Goal: Information Seeking & Learning: Learn about a topic

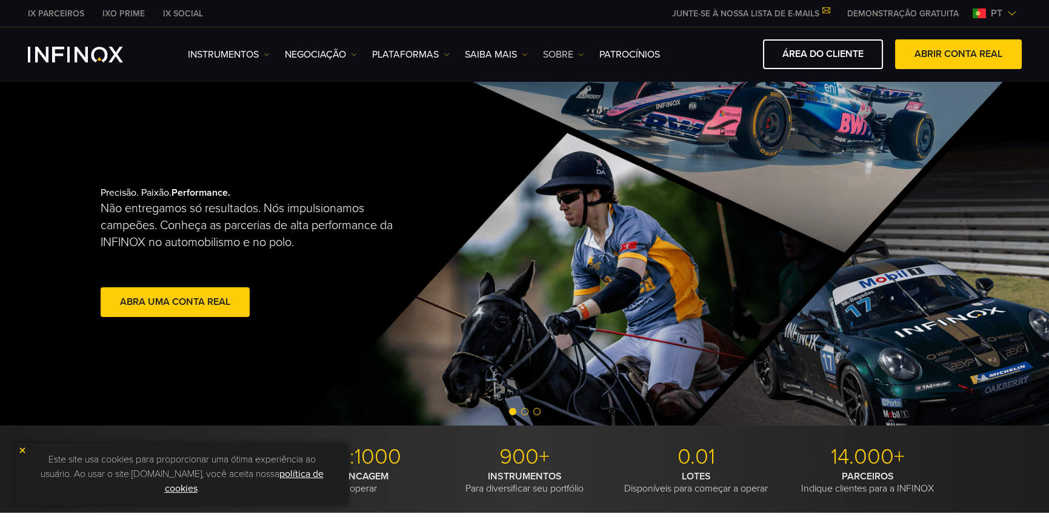
click at [569, 57] on link "SOBRE" at bounding box center [563, 54] width 41 height 15
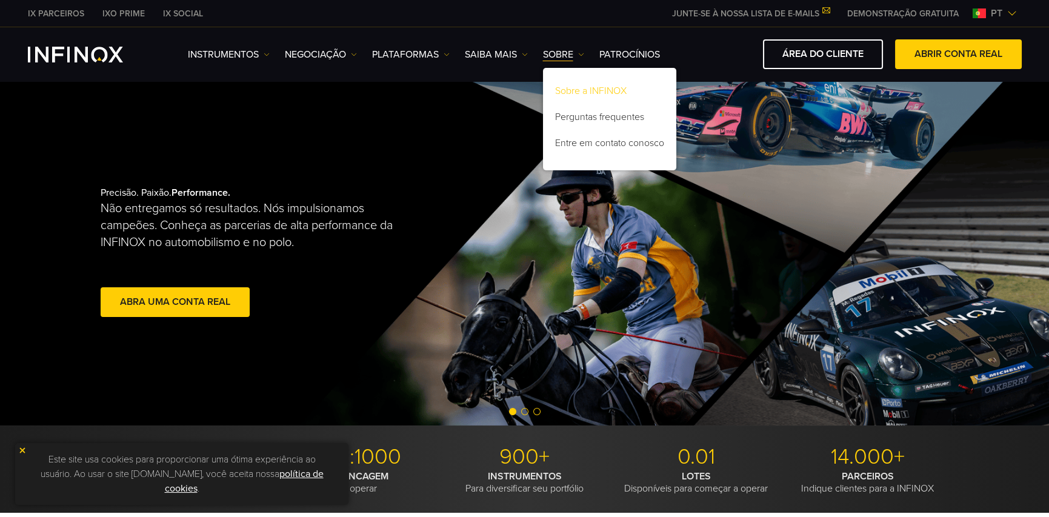
click at [577, 93] on link "Sobre a INFINOX" at bounding box center [609, 93] width 133 height 26
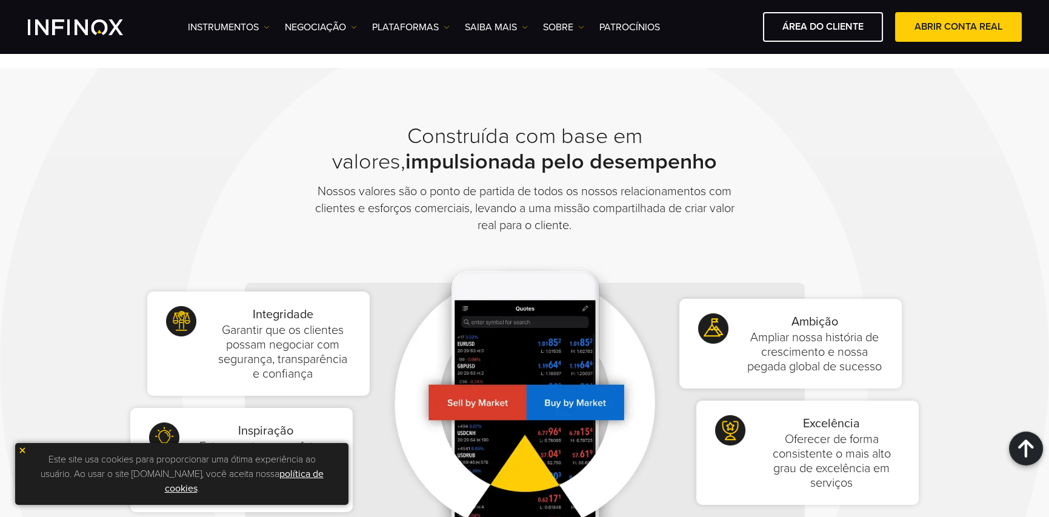
scroll to position [424, 0]
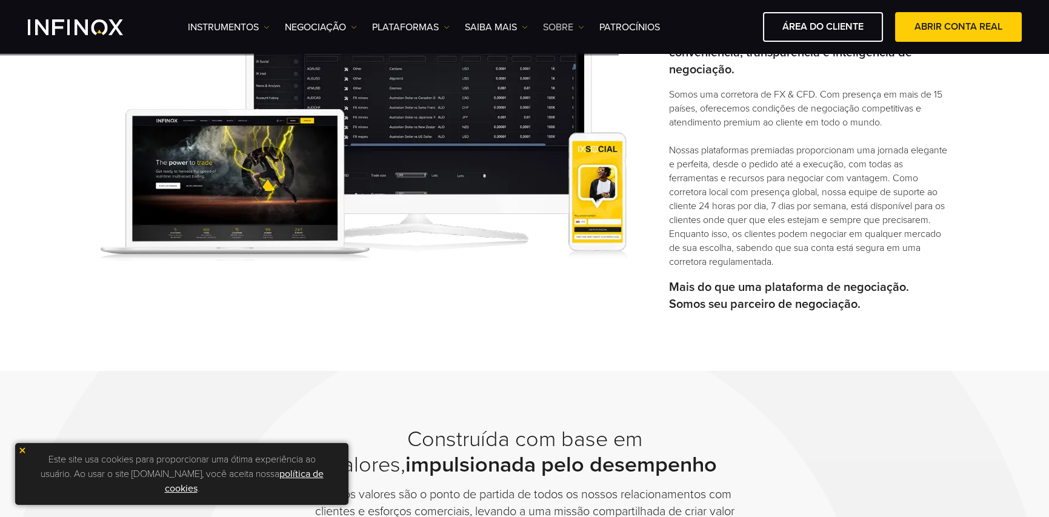
click at [568, 32] on link "SOBRE" at bounding box center [563, 27] width 41 height 15
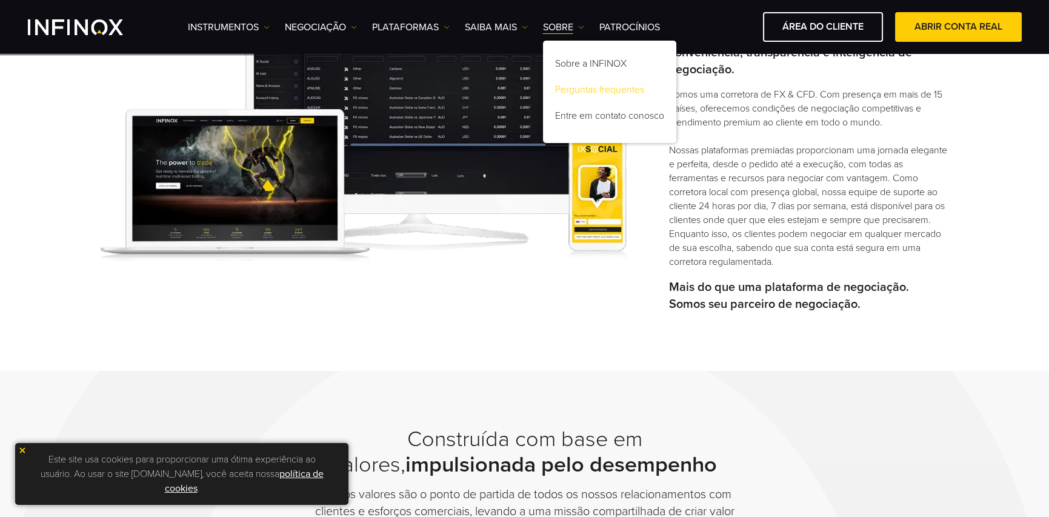
scroll to position [0, 0]
click at [606, 84] on link "Perguntas frequentes" at bounding box center [609, 92] width 133 height 26
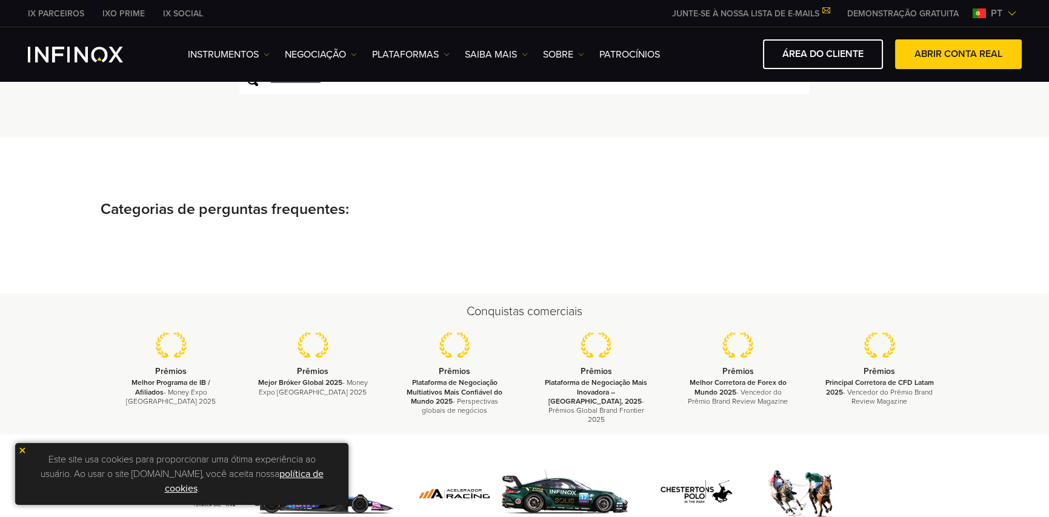
scroll to position [242, 0]
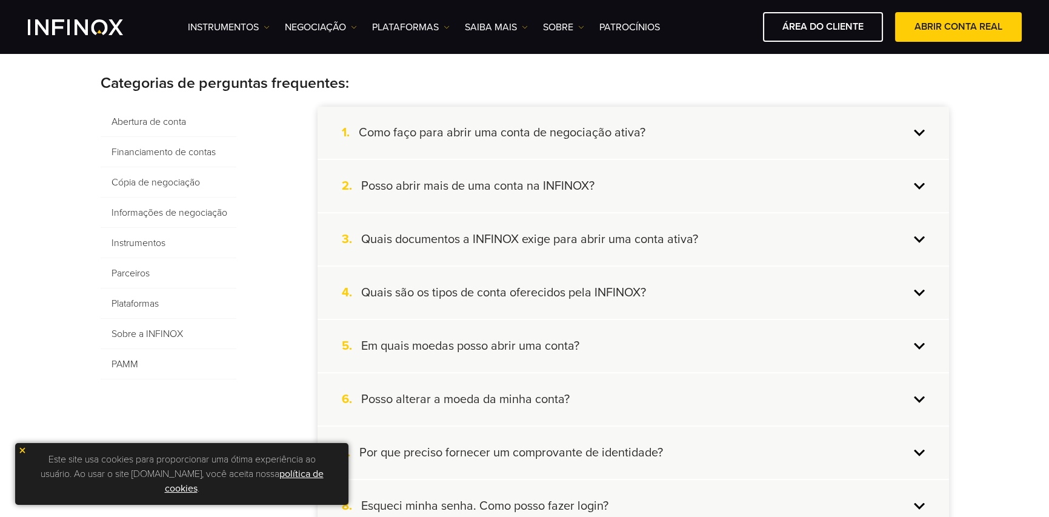
click at [791, 247] on div "3. Quais documentos a INFINOX exige para abrir uma conta ativa?" at bounding box center [634, 239] width 632 height 52
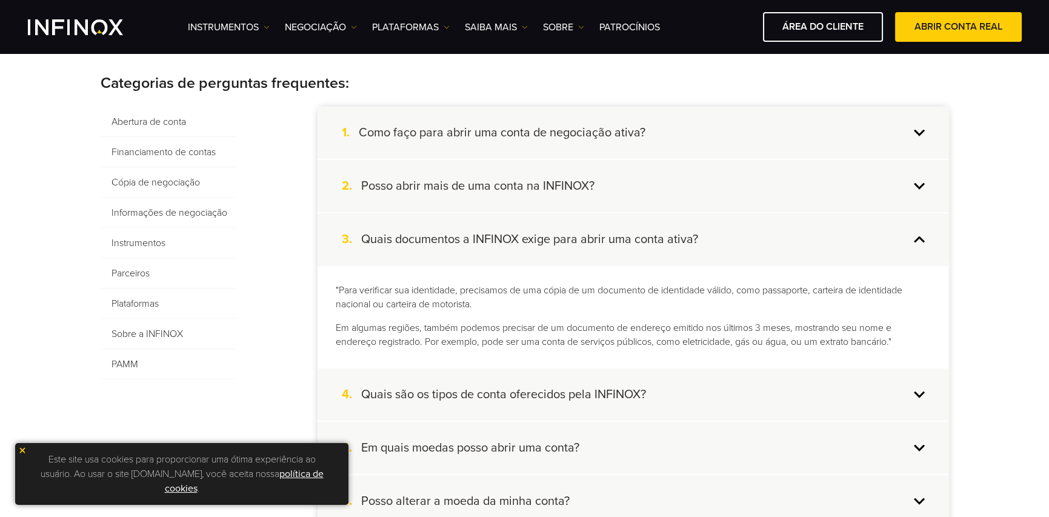
click at [791, 247] on div "3. Quais documentos a INFINOX exige para abrir uma conta ativa?" at bounding box center [634, 239] width 632 height 52
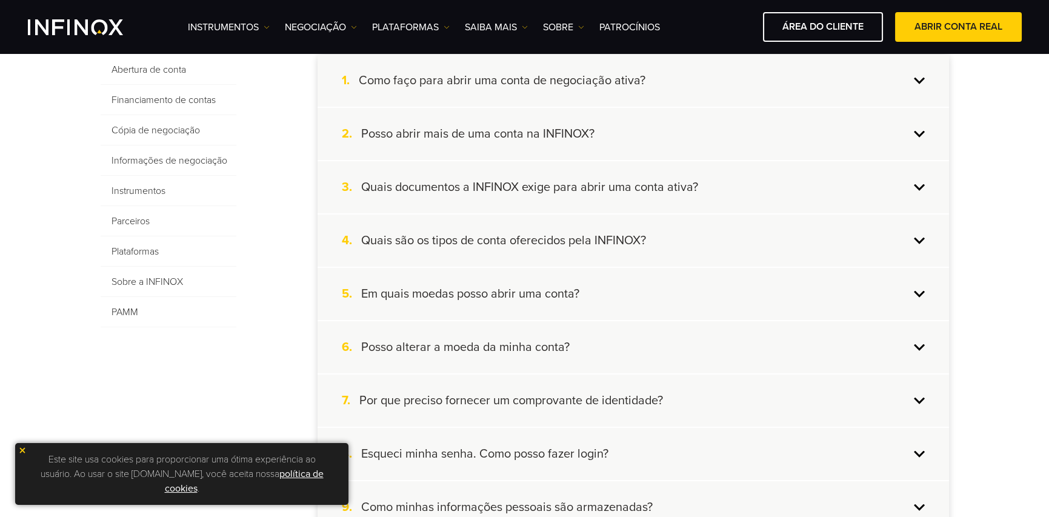
scroll to position [303, 0]
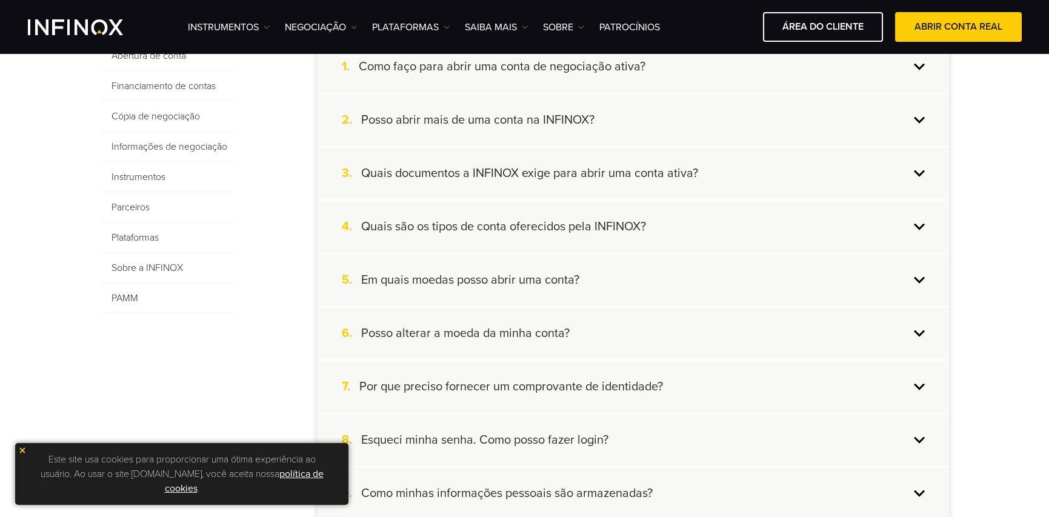
click at [780, 236] on div "4. Quais são os tipos de conta oferecidos pela INFINOX?" at bounding box center [634, 227] width 632 height 52
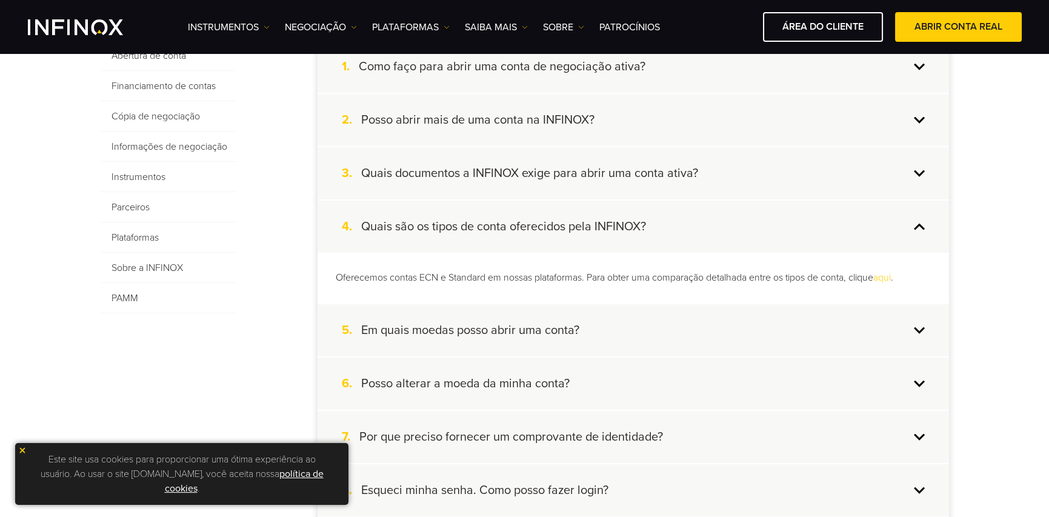
click at [780, 236] on div "4. Quais são os tipos de conta oferecidos pela INFINOX?" at bounding box center [634, 227] width 632 height 52
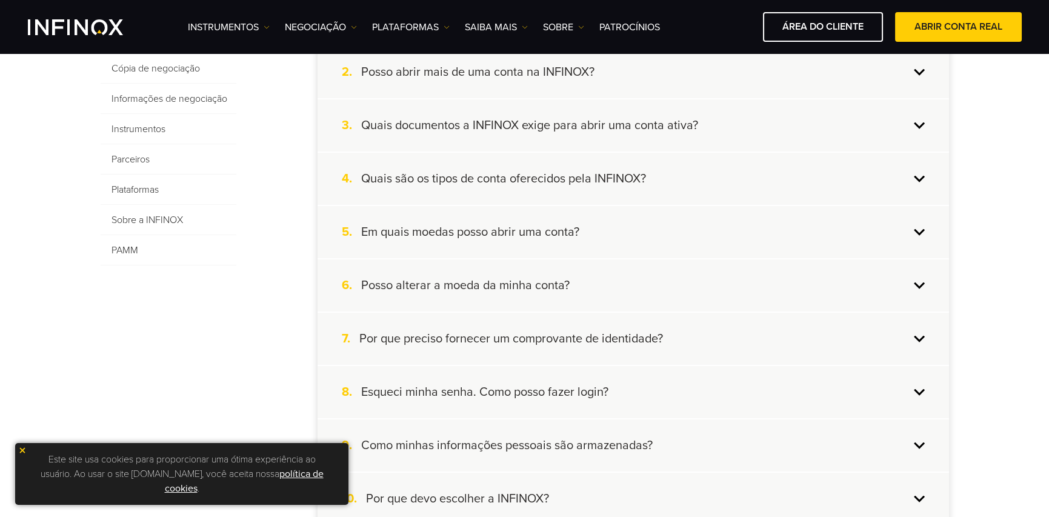
scroll to position [424, 0]
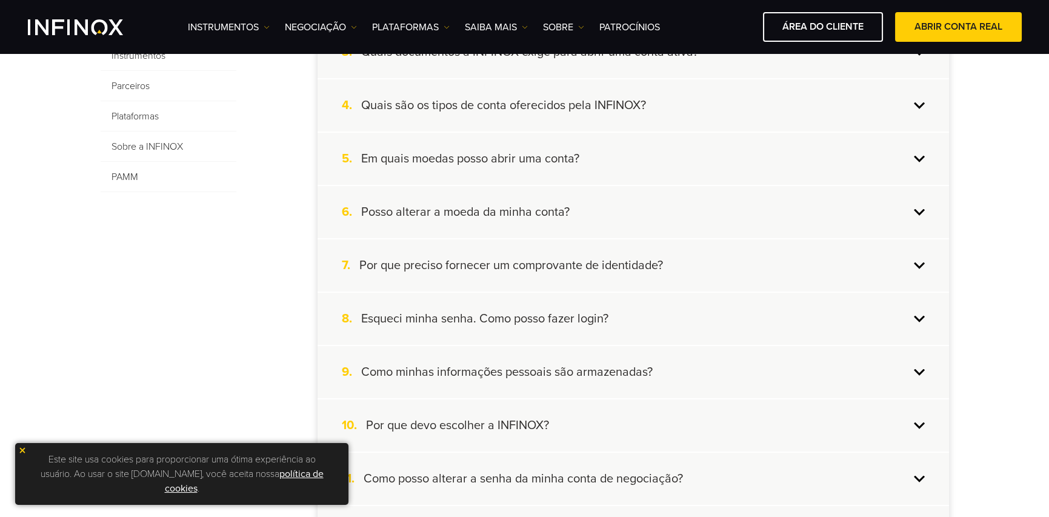
click at [781, 167] on div "5. Em quais moedas posso abrir uma conta?" at bounding box center [634, 159] width 632 height 52
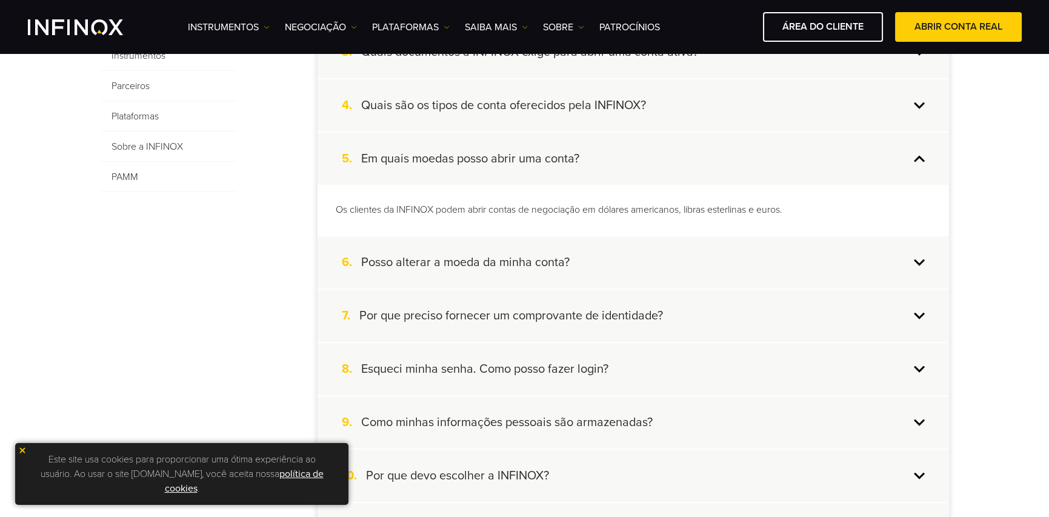
scroll to position [0, 0]
click at [781, 167] on div "5. Em quais moedas posso abrir uma conta?" at bounding box center [634, 159] width 632 height 52
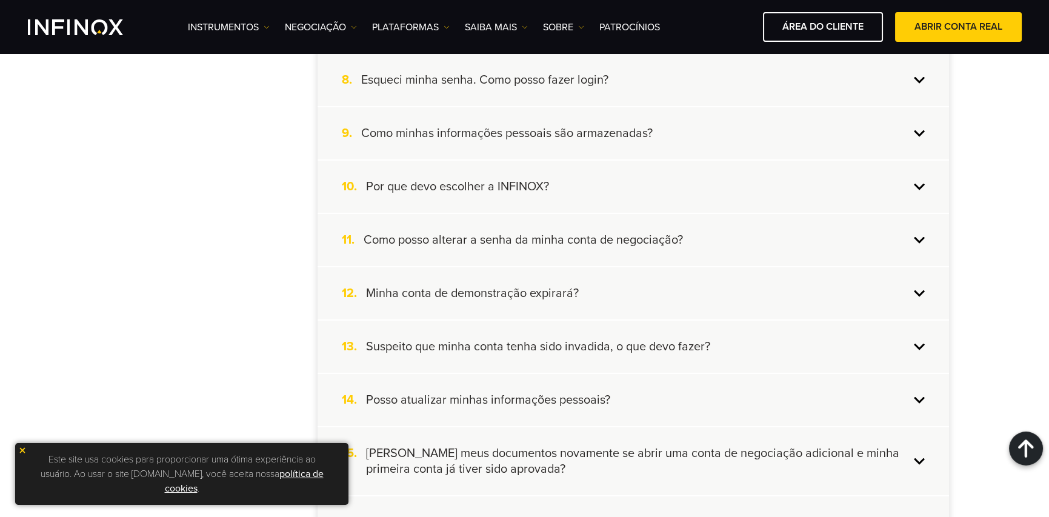
scroll to position [667, 0]
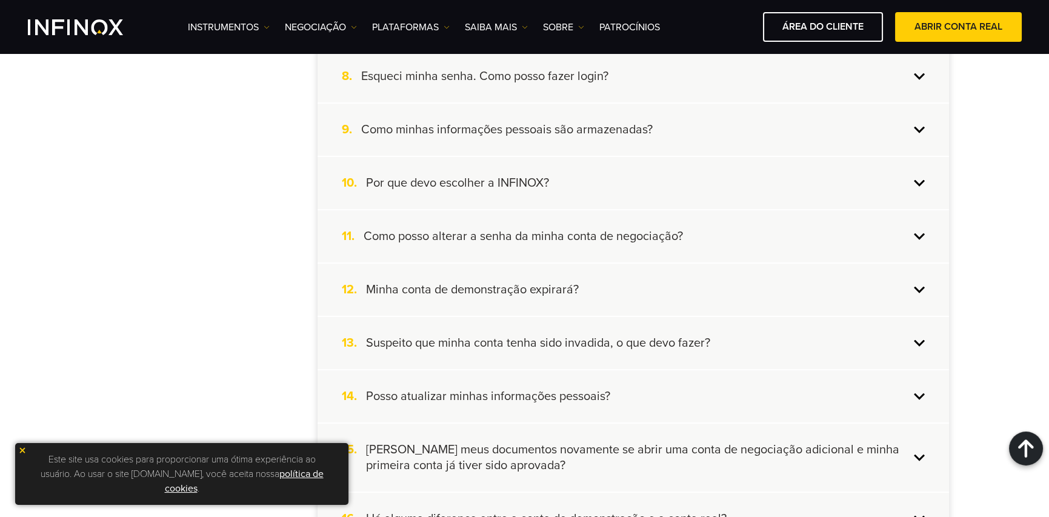
click at [766, 182] on div "10. Por que devo escolher a INFINOX?" at bounding box center [634, 183] width 632 height 52
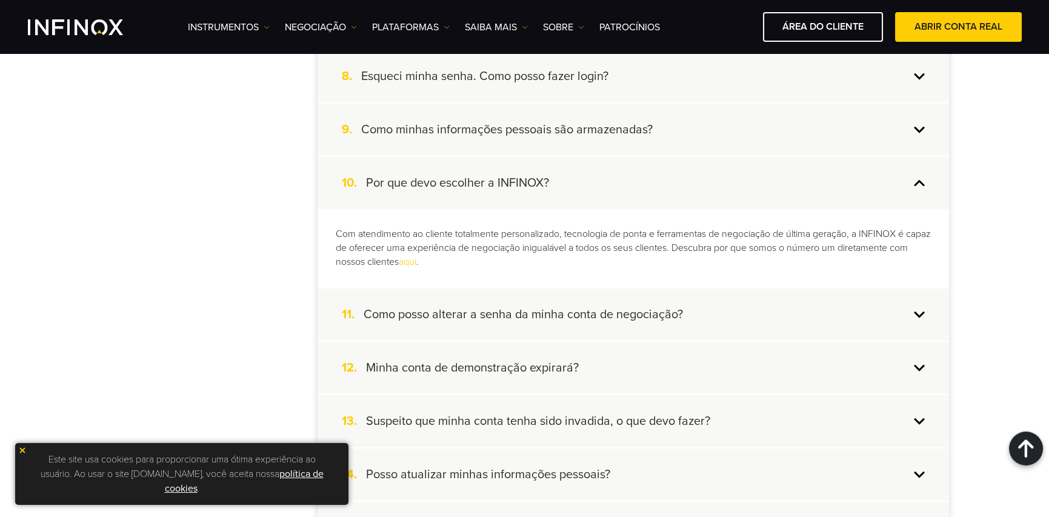
click at [766, 182] on div "10. Por que devo escolher a INFINOX?" at bounding box center [634, 183] width 632 height 52
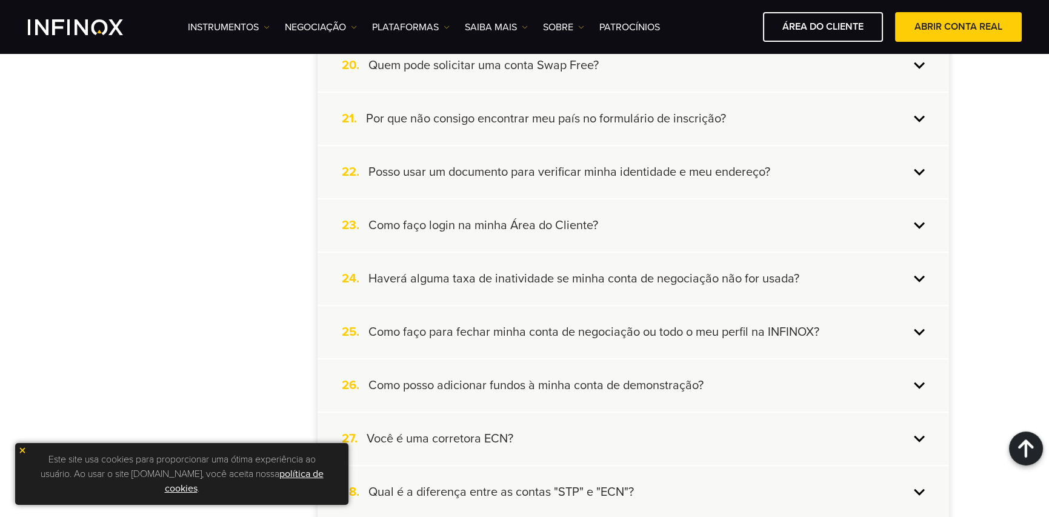
scroll to position [1455, 0]
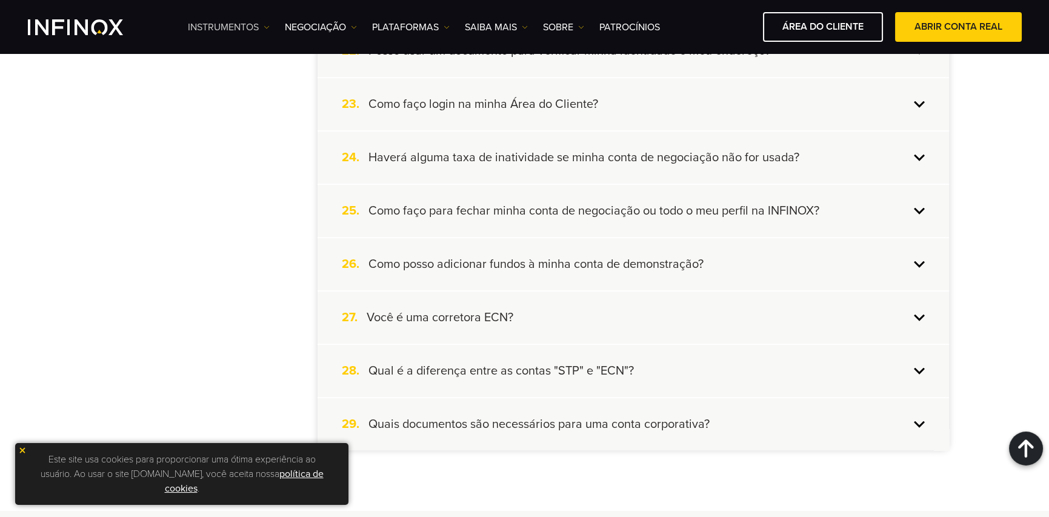
click at [246, 33] on link "Instrumentos" at bounding box center [229, 27] width 82 height 15
click at [343, 27] on link "NEGOCIAÇÃO" at bounding box center [321, 27] width 72 height 15
click at [430, 27] on link "PLATAFORMAS" at bounding box center [411, 27] width 78 height 15
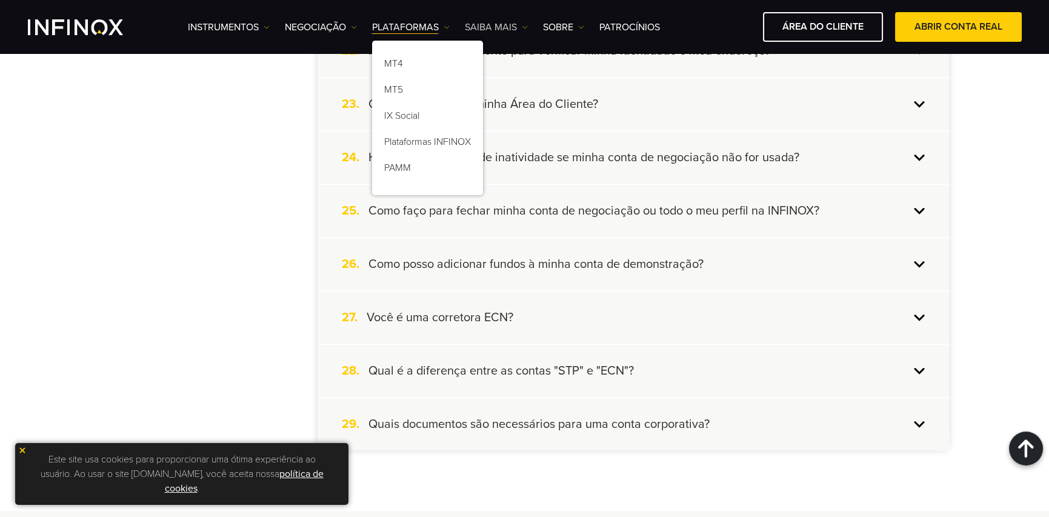
click at [505, 27] on link "Saiba mais" at bounding box center [496, 27] width 63 height 15
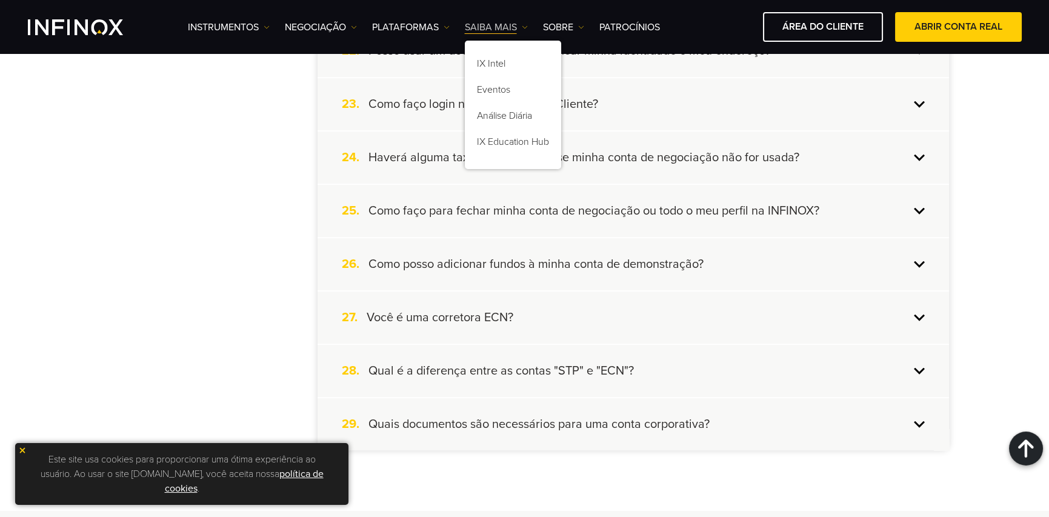
scroll to position [0, 0]
click at [572, 18] on div "Instrumentos Instrumentos Informações sobre produtos NEGOCIAÇÃO Contas DEMO" at bounding box center [605, 27] width 834 height 30
click at [572, 24] on link "SOBRE" at bounding box center [563, 27] width 41 height 15
